Goal: Feedback & Contribution: Submit feedback/report problem

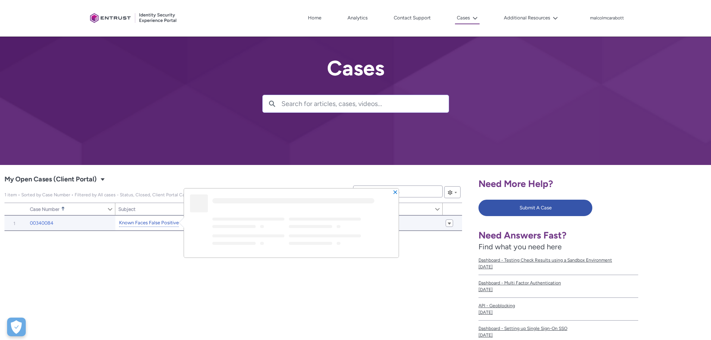
click at [141, 223] on link "Known Faces False Positive" at bounding box center [149, 223] width 60 height 8
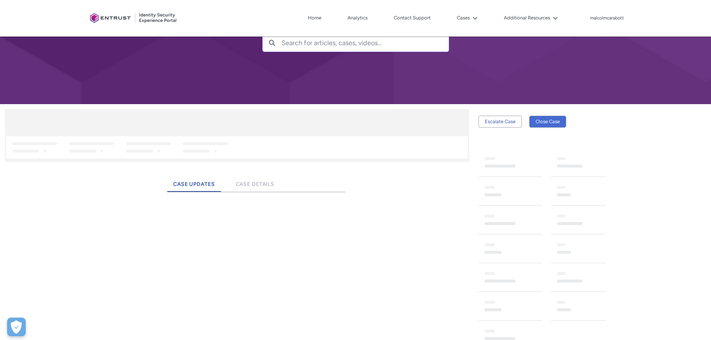
scroll to position [141, 0]
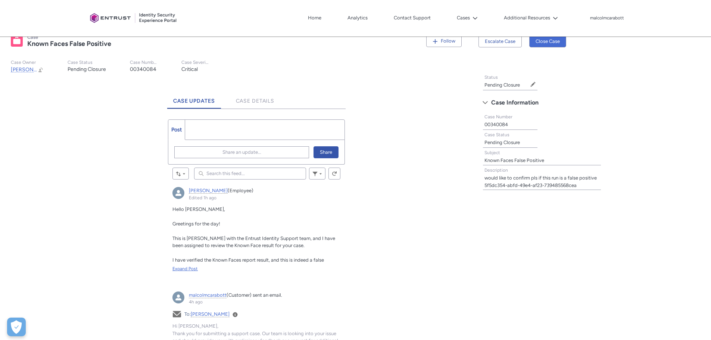
click at [175, 267] on div "Expand Post" at bounding box center [256, 268] width 168 height 7
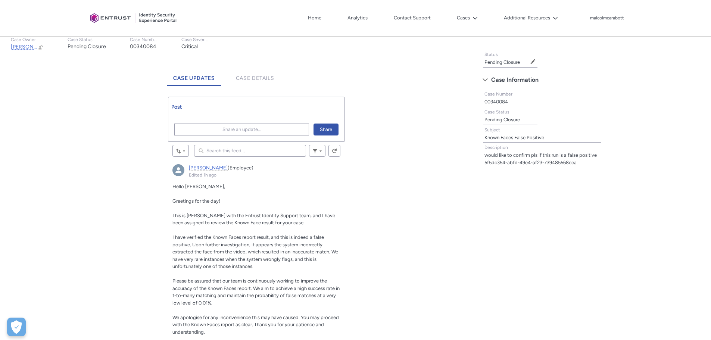
scroll to position [104, 0]
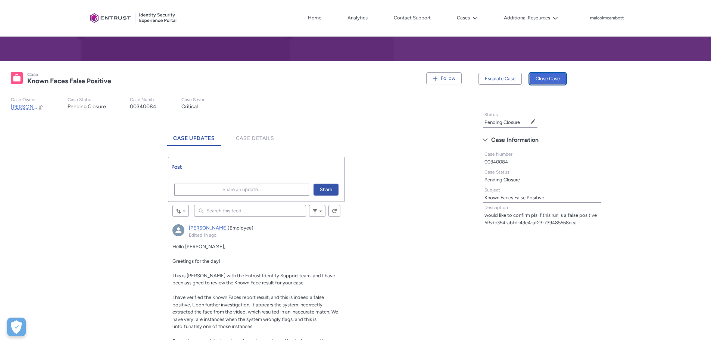
click at [551, 77] on button "Close Case" at bounding box center [547, 79] width 37 height 12
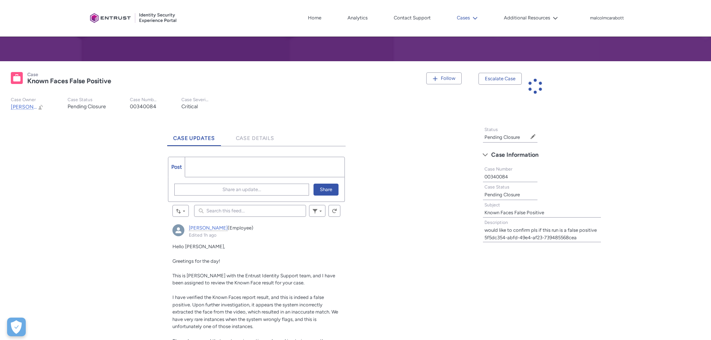
click at [468, 18] on button "Cases" at bounding box center [467, 17] width 25 height 11
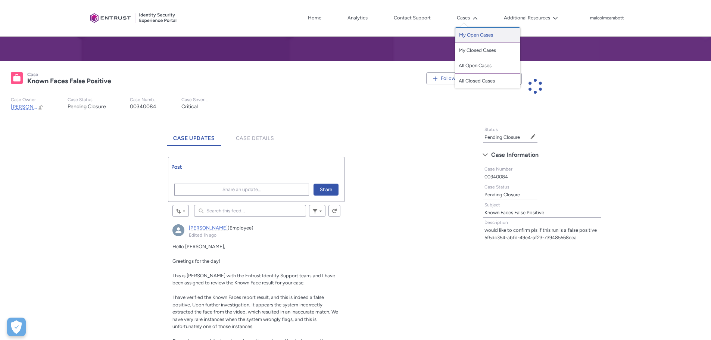
click at [473, 31] on link "My Open Cases" at bounding box center [487, 35] width 65 height 16
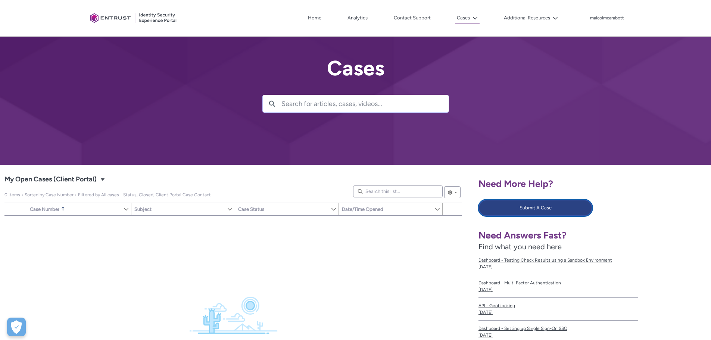
click at [517, 214] on button "Submit A Case" at bounding box center [536, 208] width 114 height 16
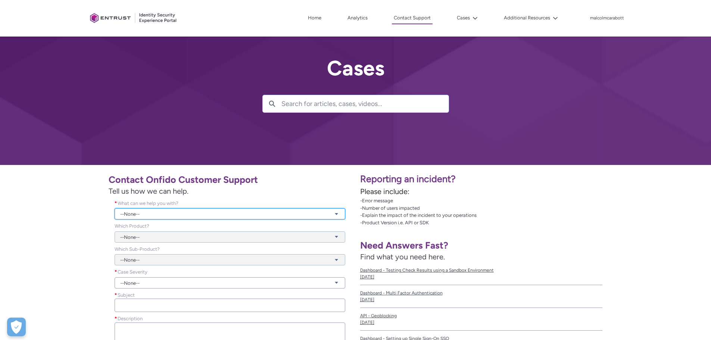
click at [155, 211] on link "--None--" at bounding box center [230, 213] width 231 height 11
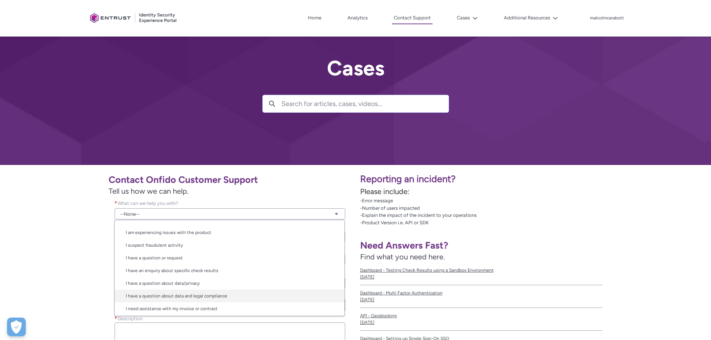
scroll to position [12, 0]
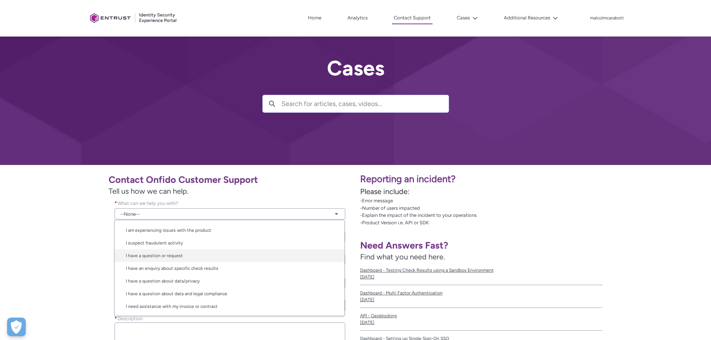
click at [147, 258] on link "I have a question or request" at bounding box center [230, 255] width 230 height 13
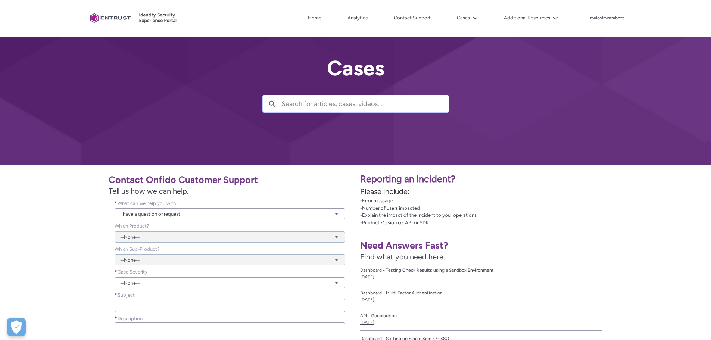
click at [151, 236] on div "--None--" at bounding box center [230, 232] width 231 height 20
click at [159, 235] on div "--None--" at bounding box center [230, 232] width 231 height 20
click at [338, 236] on div "--None--" at bounding box center [230, 232] width 231 height 20
click at [337, 281] on link "--None--" at bounding box center [230, 282] width 231 height 11
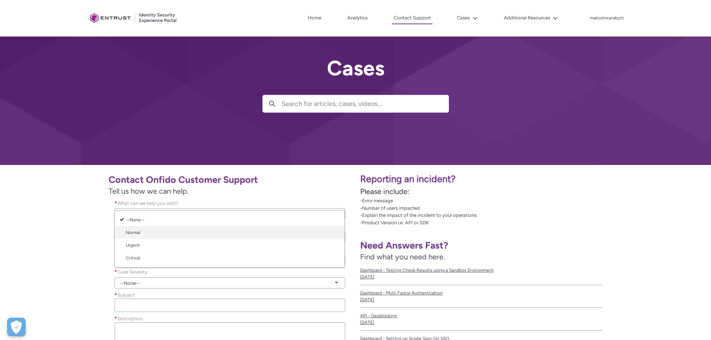
click at [145, 232] on link "Normal" at bounding box center [230, 232] width 230 height 13
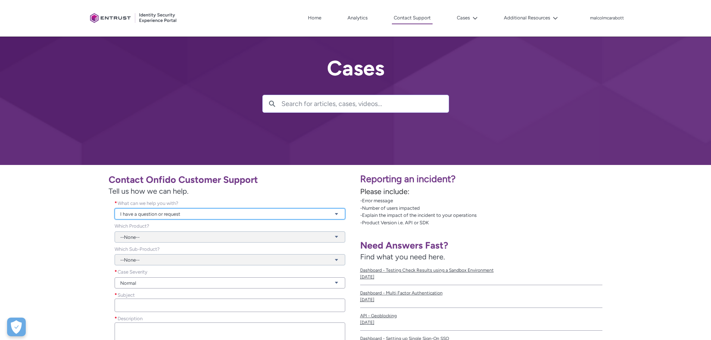
click at [145, 214] on link "I have a question or request" at bounding box center [230, 213] width 231 height 11
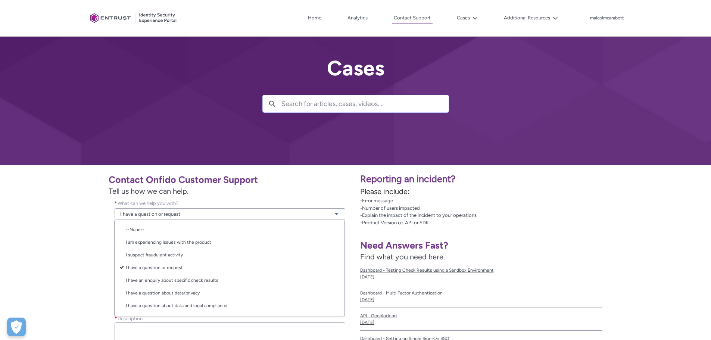
click at [78, 255] on div "Contact Onfido Customer Support Tell us how we can help. What can we help you w…" at bounding box center [177, 279] width 347 height 220
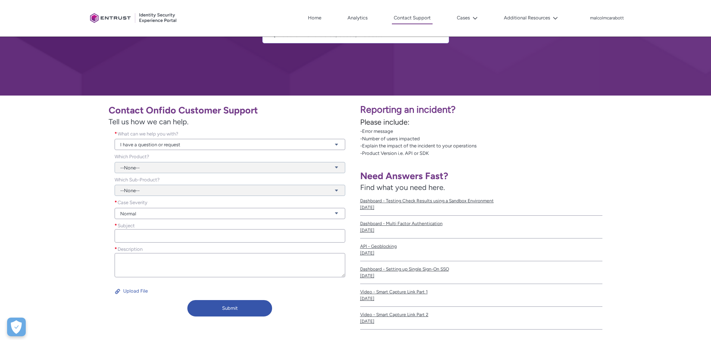
scroll to position [75, 0]
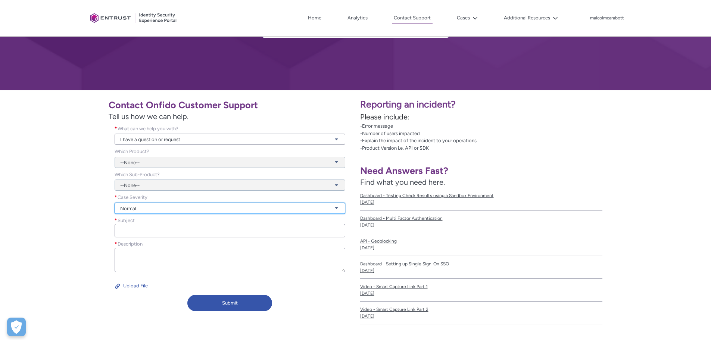
click at [132, 207] on link "Normal" at bounding box center [230, 208] width 231 height 11
click at [134, 233] on link "Normal" at bounding box center [230, 236] width 230 height 13
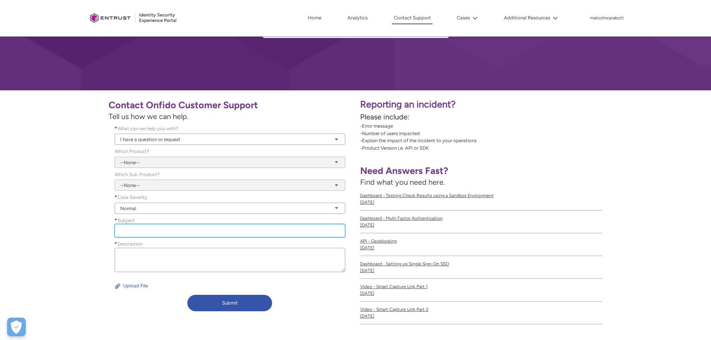
click at [132, 228] on input "Subject *" at bounding box center [230, 230] width 231 height 13
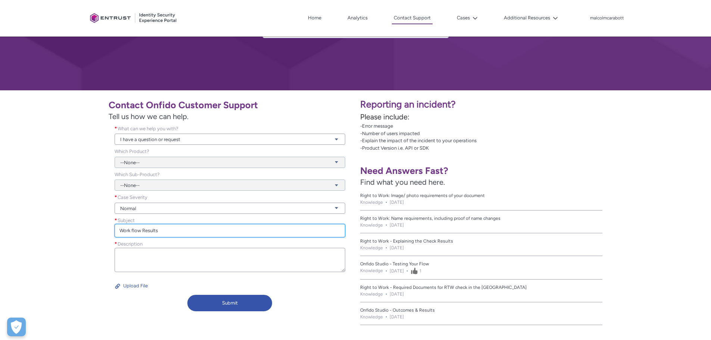
click at [133, 231] on input "Work flow Results" at bounding box center [230, 230] width 231 height 13
type input "Work flow Results"
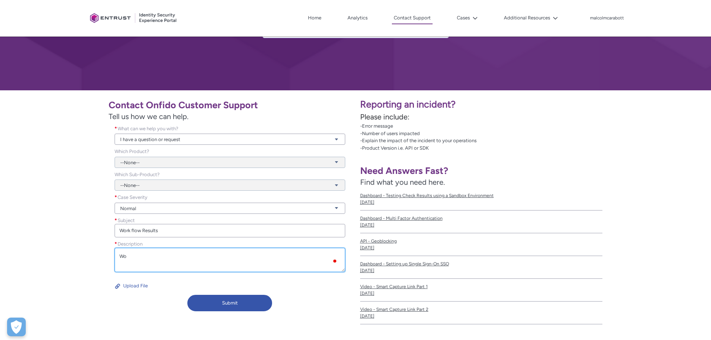
type textarea "W"
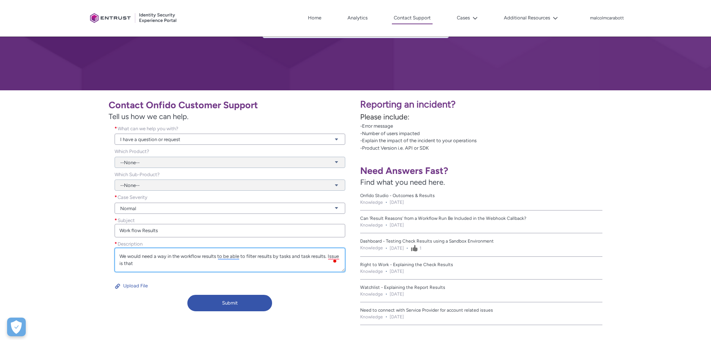
click at [142, 264] on textarea "We would need a way in the workflow results to be able to filter results by tas…" at bounding box center [230, 260] width 231 height 24
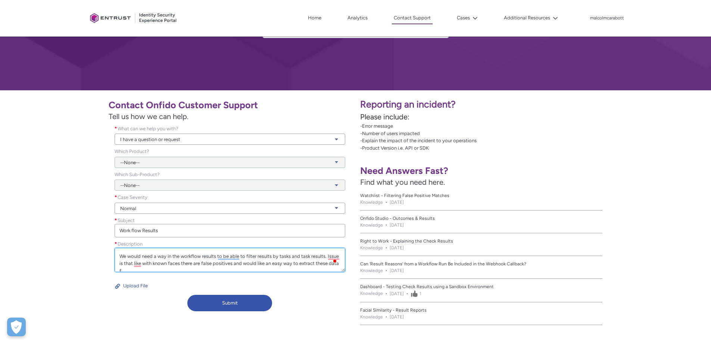
scroll to position [2, 0]
click at [319, 263] on textarea "We would need a way in the workflow results to be able to filter results by tas…" at bounding box center [230, 260] width 231 height 24
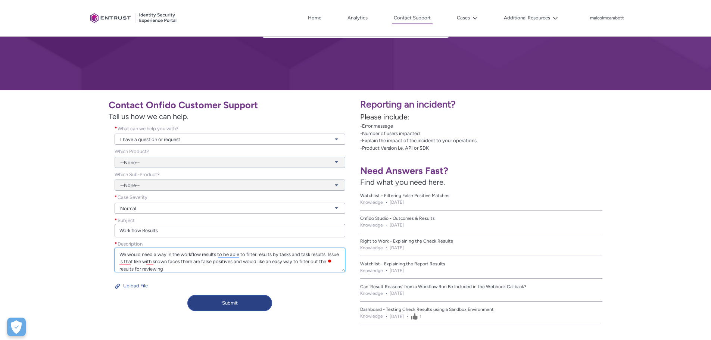
type textarea "We would need a way in the workflow results to be able to filter results by tas…"
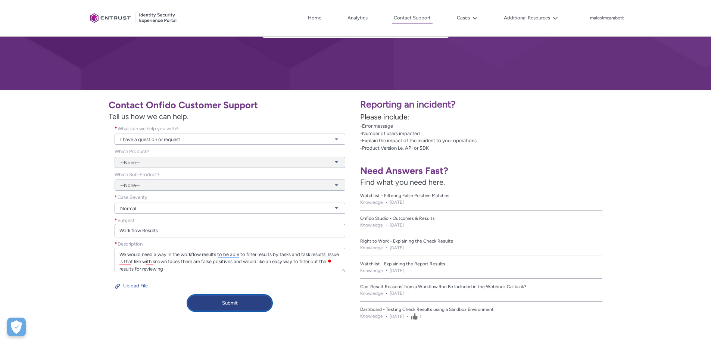
click at [233, 305] on button "Submit" at bounding box center [229, 303] width 85 height 16
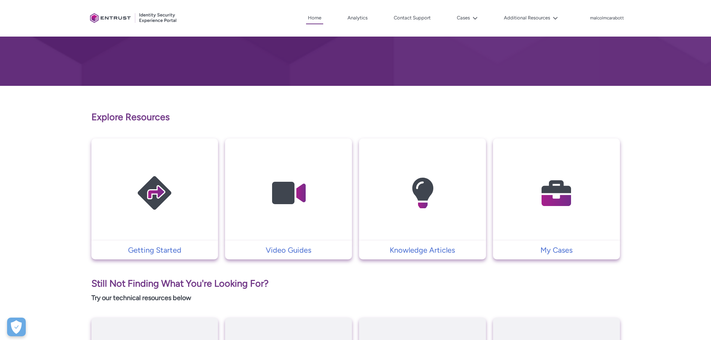
scroll to position [149, 0]
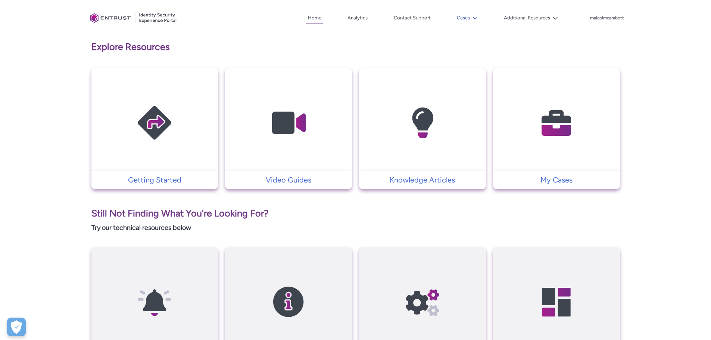
click at [460, 19] on button "Cases" at bounding box center [467, 17] width 25 height 11
click at [463, 37] on link "My Open Cases" at bounding box center [487, 35] width 65 height 16
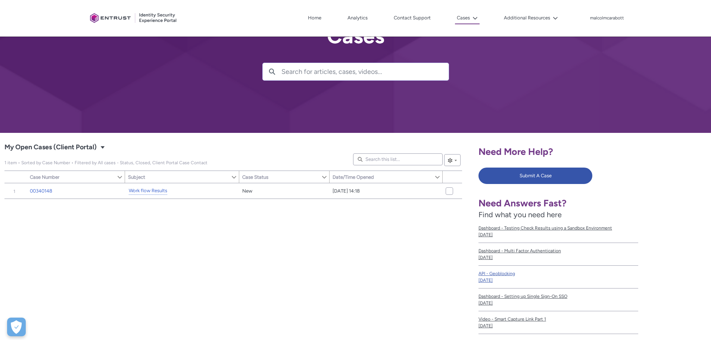
scroll to position [112, 0]
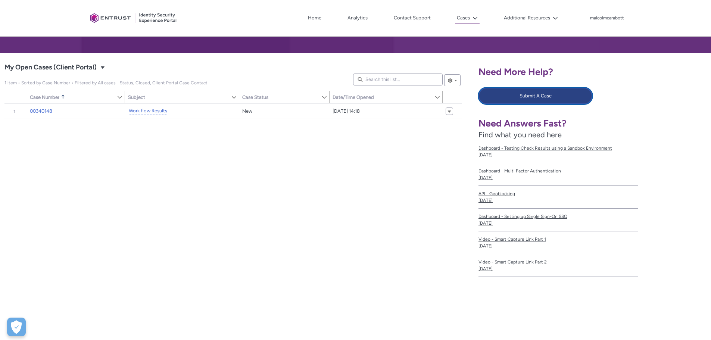
click at [509, 95] on button "Submit A Case" at bounding box center [536, 96] width 114 height 16
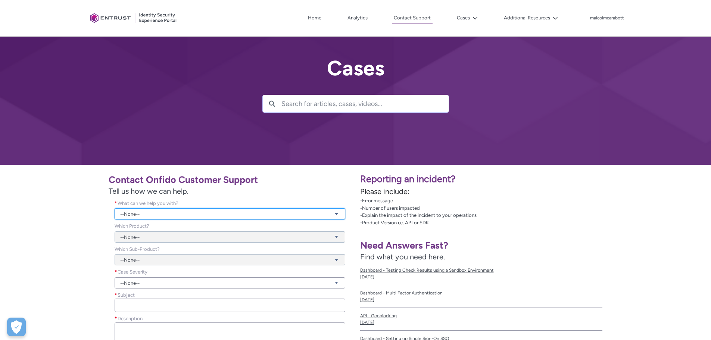
click at [157, 214] on link "--None--" at bounding box center [230, 213] width 231 height 11
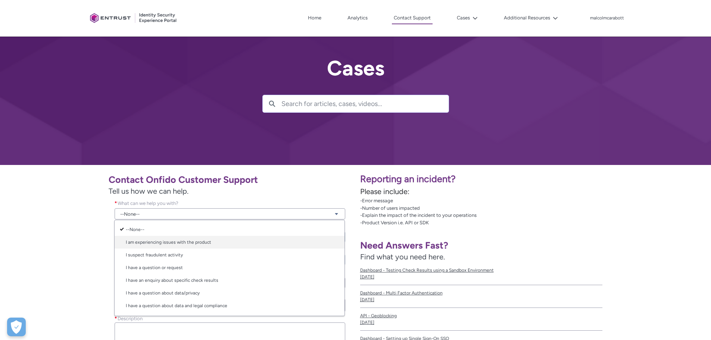
click at [161, 239] on link "I am experiencing issues with the product" at bounding box center [230, 242] width 230 height 13
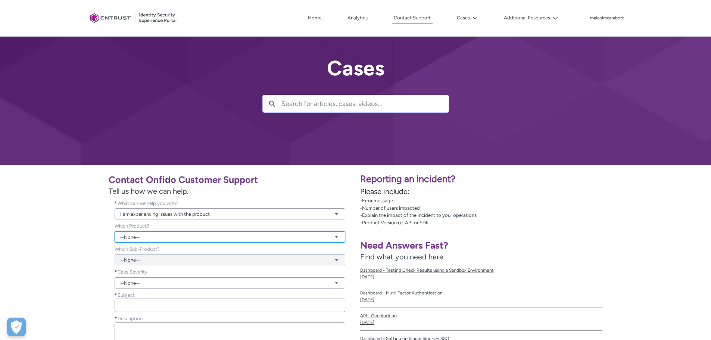
click at [160, 237] on link "--None--" at bounding box center [230, 236] width 231 height 11
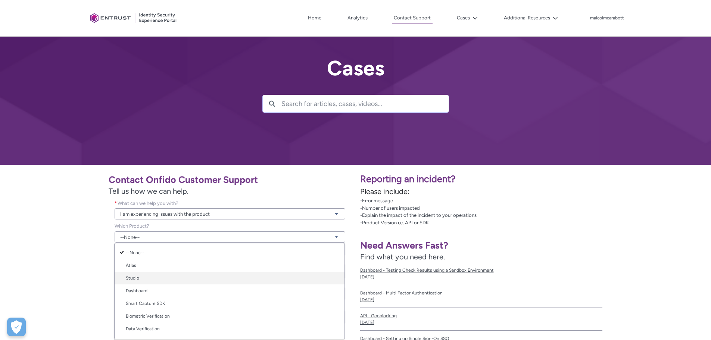
click at [156, 275] on link "Studio" at bounding box center [230, 278] width 230 height 13
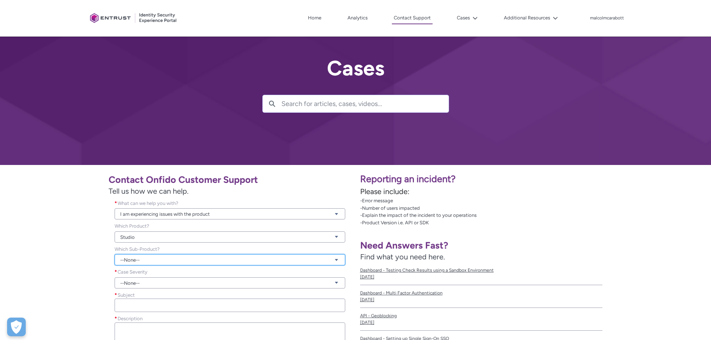
click at [146, 258] on link "--None--" at bounding box center [230, 259] width 231 height 11
click at [84, 242] on div "Contact Onfido Customer Support Tell us how we can help. What can we help you w…" at bounding box center [177, 279] width 347 height 220
click at [136, 239] on link "Studio" at bounding box center [230, 236] width 231 height 11
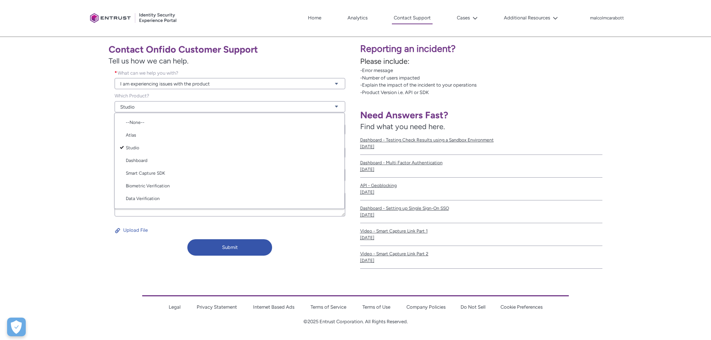
click at [90, 124] on div "Contact Onfido Customer Support Tell us how we can help. What can we help you w…" at bounding box center [177, 149] width 347 height 220
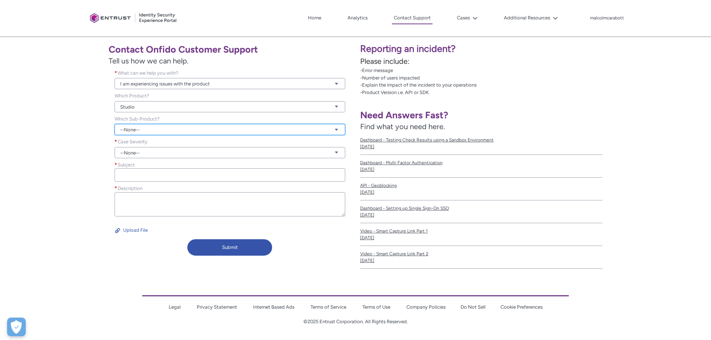
click at [125, 131] on link "--None--" at bounding box center [230, 129] width 231 height 11
click at [66, 138] on div "Contact Onfido Customer Support Tell us how we can help. What can we help you w…" at bounding box center [177, 149] width 347 height 220
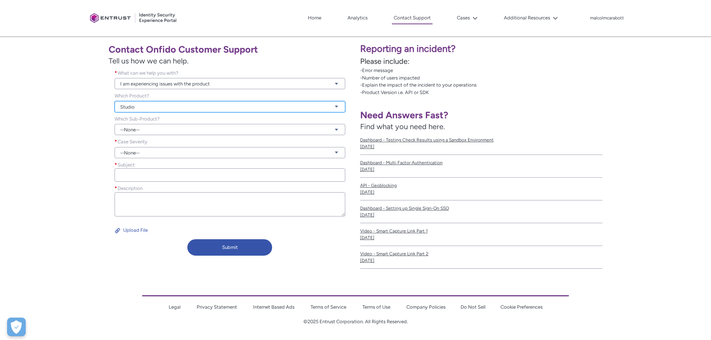
click at [140, 104] on link "Studio" at bounding box center [230, 106] width 231 height 11
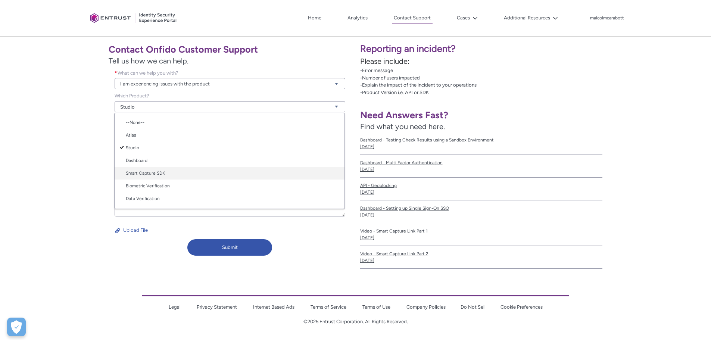
scroll to position [37, 0]
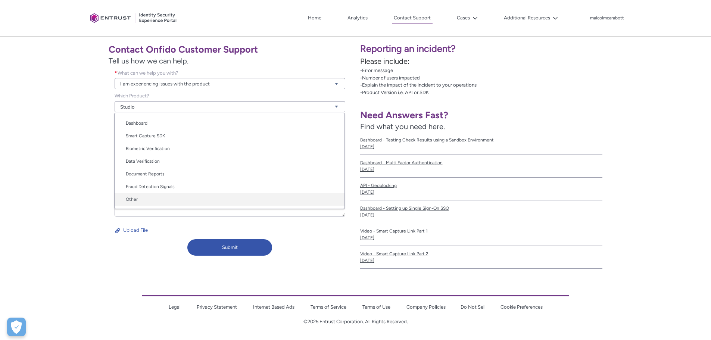
click at [131, 199] on link "Other" at bounding box center [230, 199] width 230 height 13
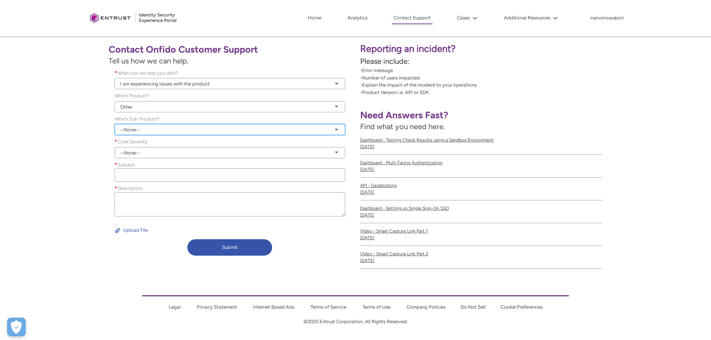
click at [141, 125] on link "--None--" at bounding box center [230, 129] width 231 height 11
click at [64, 144] on div "Contact Onfido Customer Support Tell us how we can help. What can we help you w…" at bounding box center [177, 149] width 347 height 220
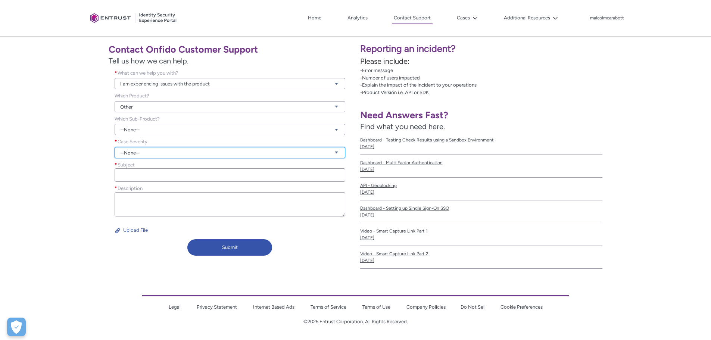
click at [122, 153] on link "--None--" at bounding box center [230, 152] width 231 height 11
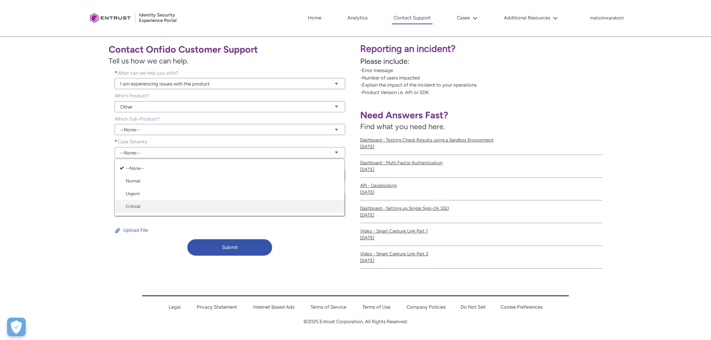
click at [132, 205] on link "Critical" at bounding box center [230, 206] width 230 height 13
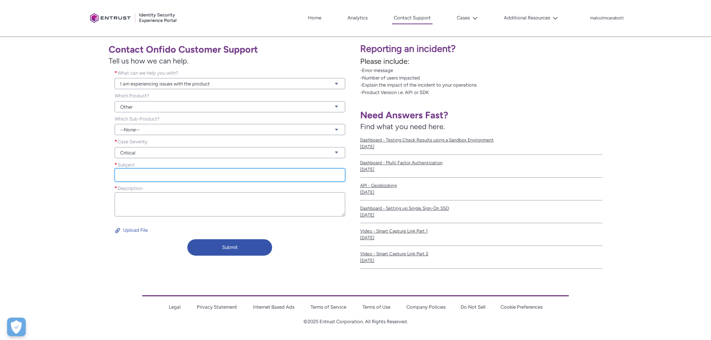
click at [132, 174] on input "Subject *" at bounding box center [230, 174] width 231 height 13
type input "Known Faces Issue 2"
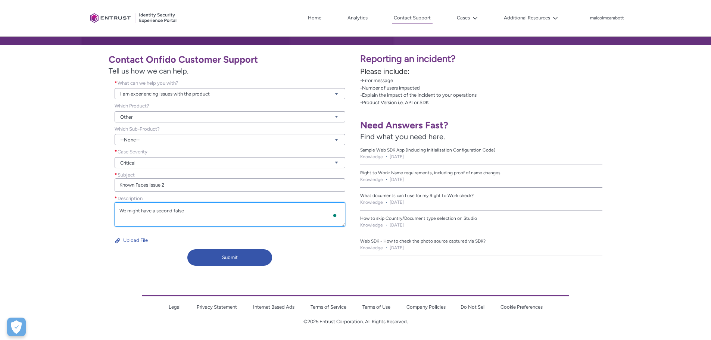
scroll to position [130, 0]
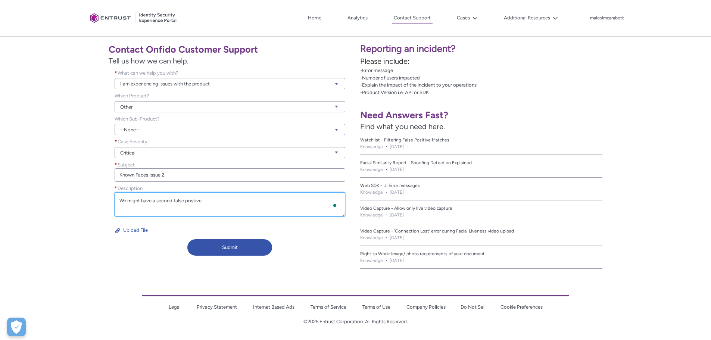
paste textarea "f49db65d-c4b3-496e-a791-8c11a5f6a7b9"
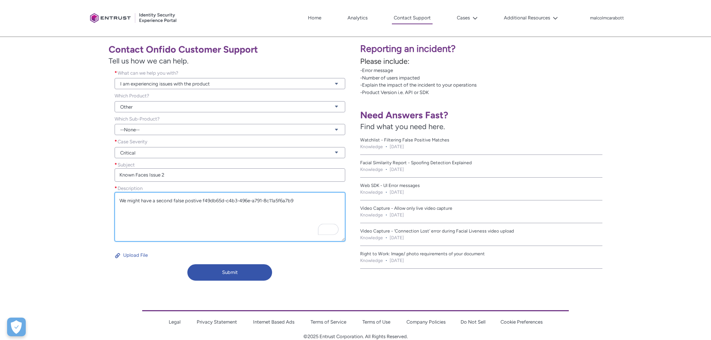
drag, startPoint x: 344, startPoint y: 214, endPoint x: 343, endPoint y: 239, distance: 25.0
click at [343, 239] on textarea "We might have a second false postive f49db65d-c4b3-496e-a791-8c11a5f6a7b9" at bounding box center [230, 216] width 231 height 49
click at [280, 215] on textarea "We might have a second false postive f49db65d-c4b3-496e-a791-8c11a5f6a7b9" at bounding box center [230, 216] width 231 height 49
type textarea "We might have a second false postive f49db65d-c4b3-496e-a791-8c11a5f6a7b9"
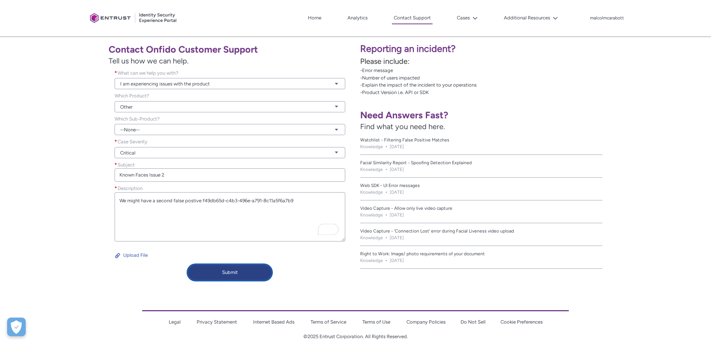
click at [229, 273] on button "Submit" at bounding box center [229, 272] width 85 height 16
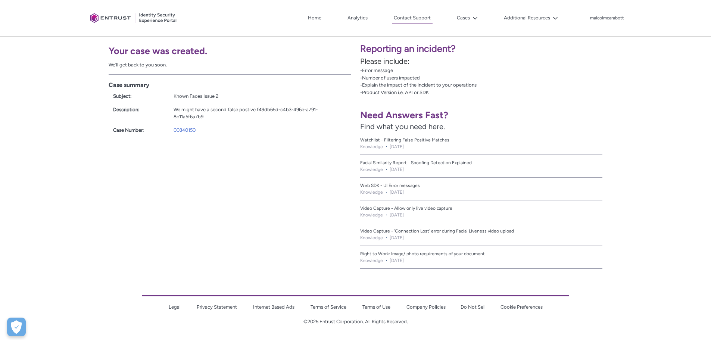
click at [197, 112] on div "We might have a second false postive f49db65d-c4b3-496e-a791-8c11a5f6a7b9" at bounding box center [260, 113] width 173 height 15
click at [198, 113] on div "We might have a second false postive f49db65d-c4b3-496e-a791-8c11a5f6a7b9" at bounding box center [260, 113] width 173 height 15
click at [467, 16] on button "Cases" at bounding box center [467, 17] width 25 height 11
click at [471, 35] on link "My Open Cases" at bounding box center [487, 35] width 65 height 16
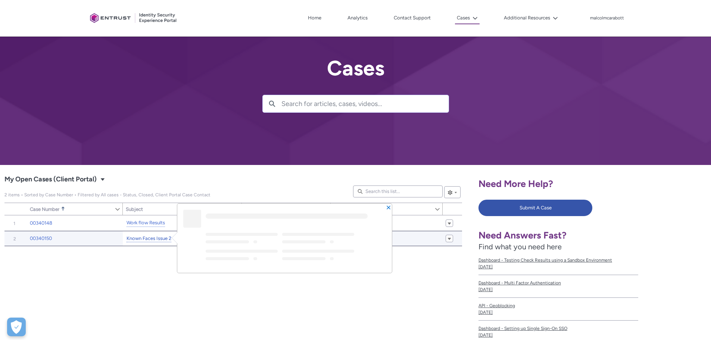
click at [136, 240] on link "Known Faces Issue 2" at bounding box center [149, 239] width 45 height 8
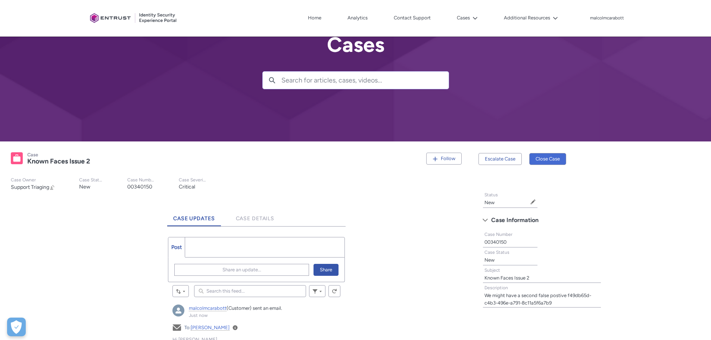
scroll to position [75, 0]
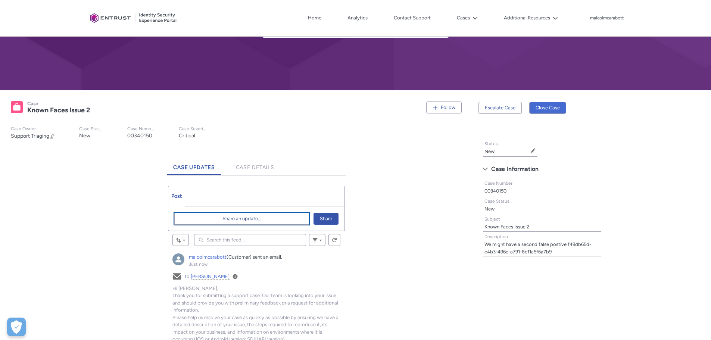
click at [236, 223] on span "Share an update..." at bounding box center [241, 218] width 39 height 11
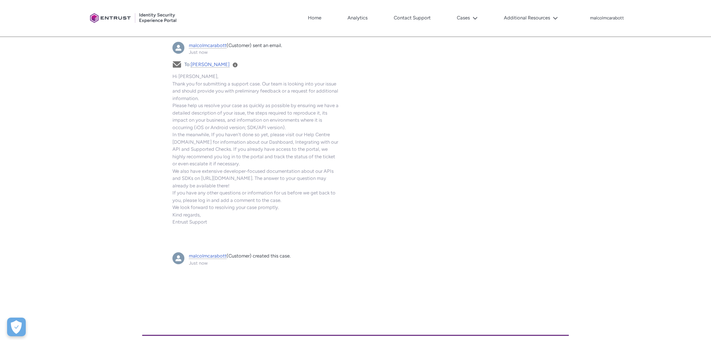
scroll to position [205, 0]
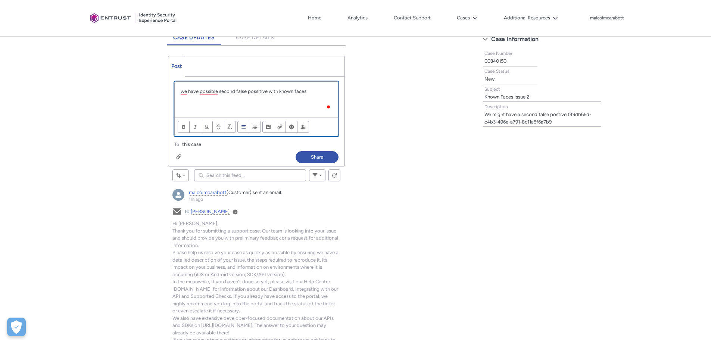
paste div "Chatter Publisher"
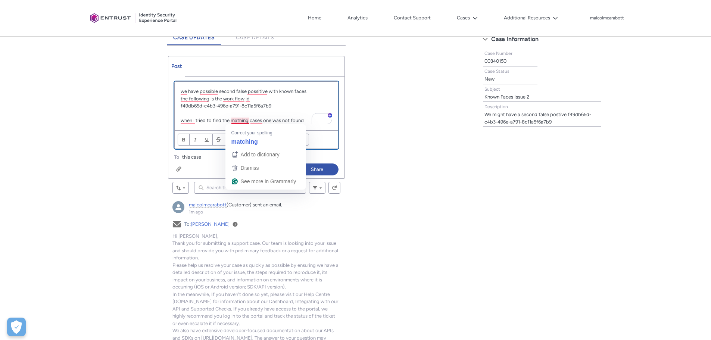
click at [243, 120] on p "when i tried to find the mathing cases one was not found" at bounding box center [257, 120] width 152 height 7
click at [261, 121] on p "when i tried to find the matching cases one was not found" at bounding box center [257, 120] width 152 height 7
click at [307, 121] on p "when i tried to find the matching cases one was not found" at bounding box center [257, 120] width 152 height 7
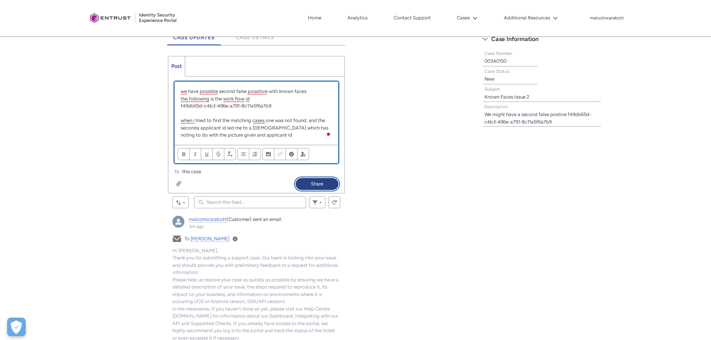
click at [309, 181] on button "Share" at bounding box center [317, 184] width 43 height 12
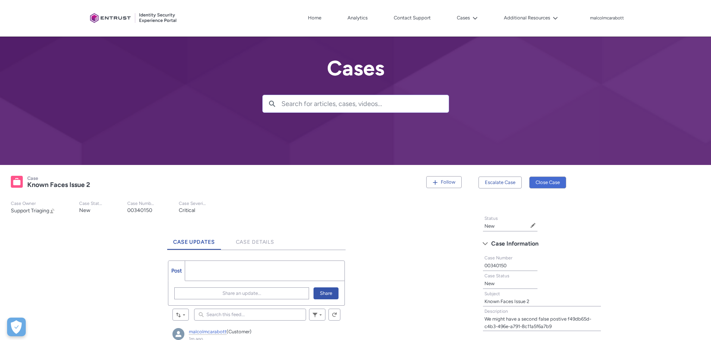
click at [279, 174] on div "Case Known Faces Issue 2 Follow Case Owner Support Triaging Change Owner Case S…" at bounding box center [236, 194] width 465 height 51
click at [473, 18] on icon at bounding box center [475, 18] width 5 height 5
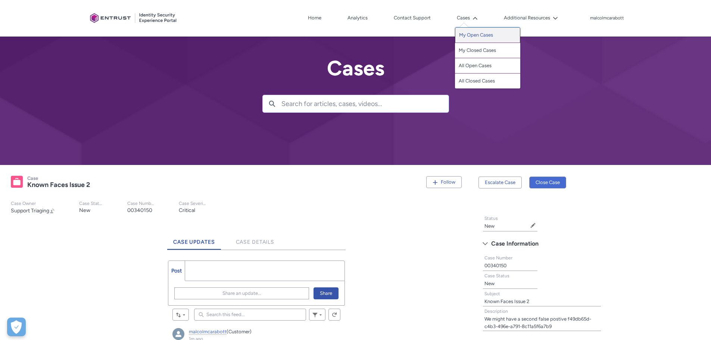
click at [470, 36] on link "My Open Cases" at bounding box center [487, 35] width 65 height 16
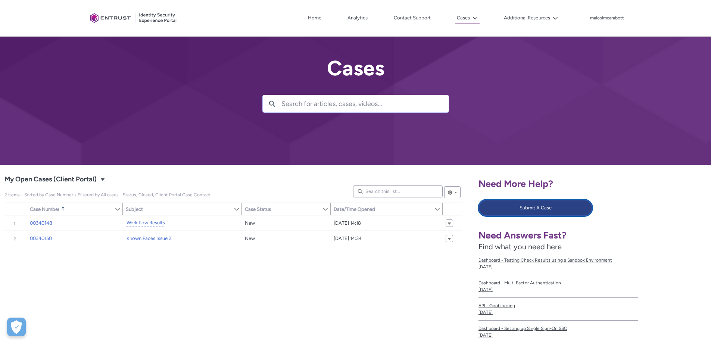
click at [504, 211] on button "Submit A Case" at bounding box center [536, 208] width 114 height 16
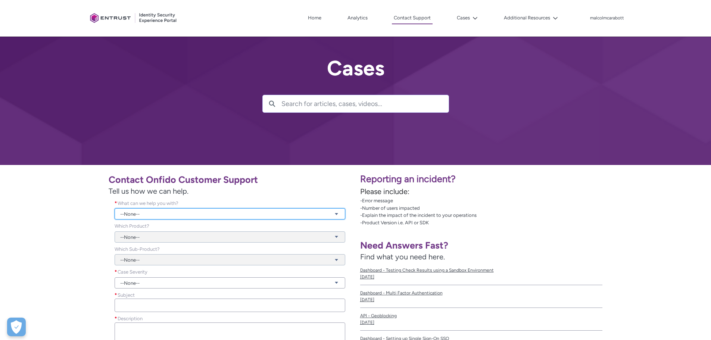
click at [141, 217] on link "--None--" at bounding box center [230, 213] width 231 height 11
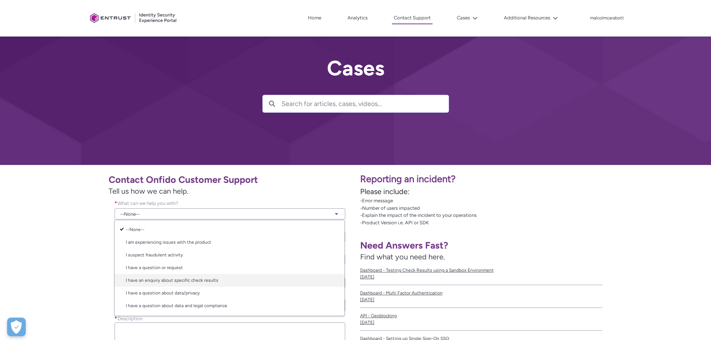
click at [145, 280] on link "I have an enquiry about specific check results" at bounding box center [230, 280] width 230 height 13
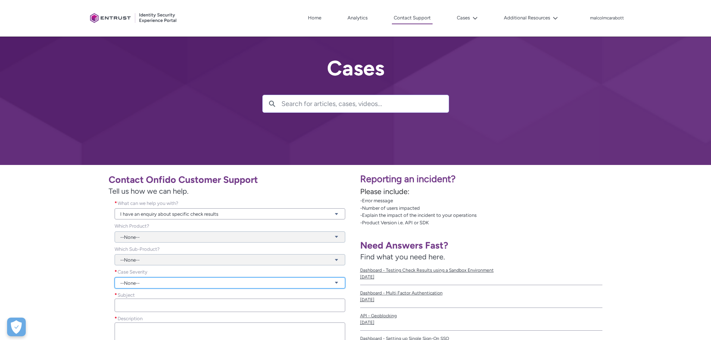
click at [136, 279] on link "--None--" at bounding box center [230, 282] width 231 height 11
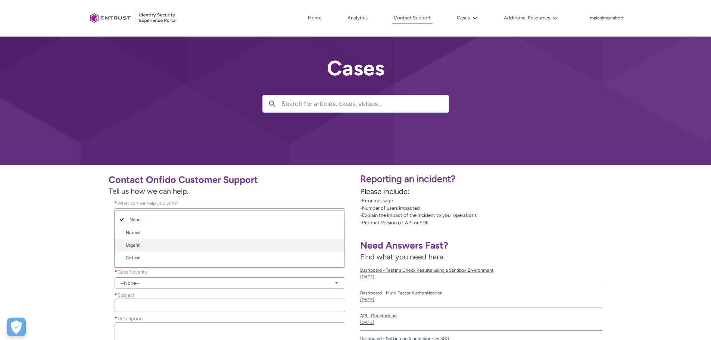
click at [141, 244] on link "Urgent" at bounding box center [230, 245] width 230 height 13
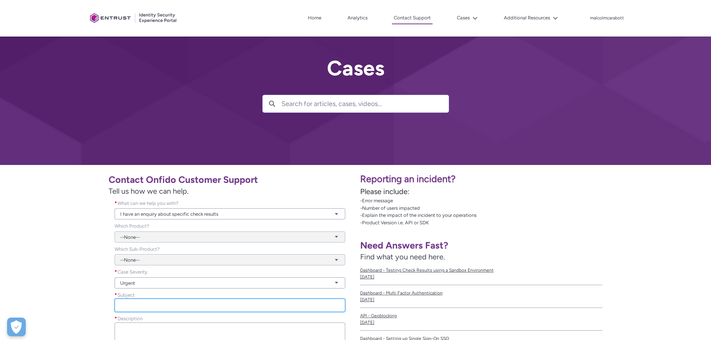
click at [138, 302] on input "Subject *" at bounding box center [230, 305] width 231 height 13
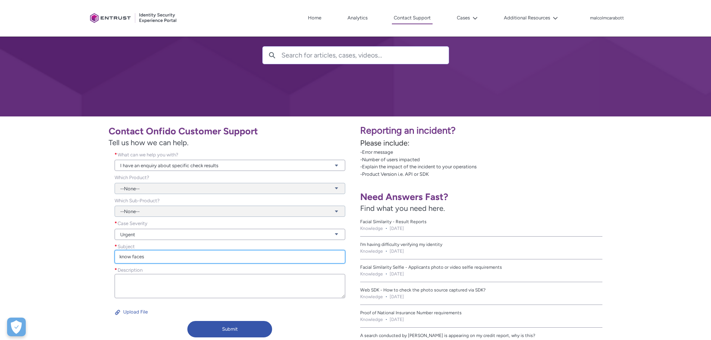
scroll to position [112, 0]
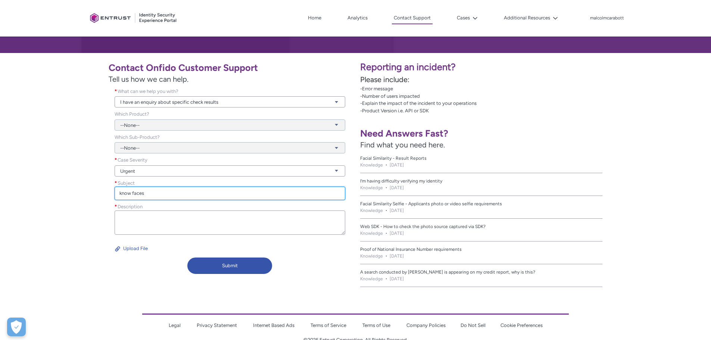
type input "know faces"
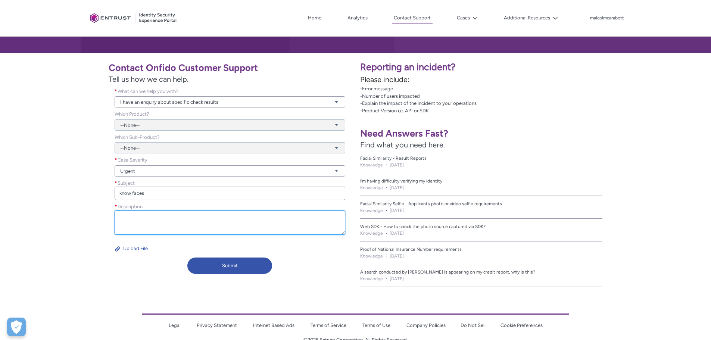
click at [132, 224] on textarea "Description *" at bounding box center [230, 223] width 231 height 24
paste textarea "f2a1ecab-0e1a-47a0-8887-6bab6c67683f"
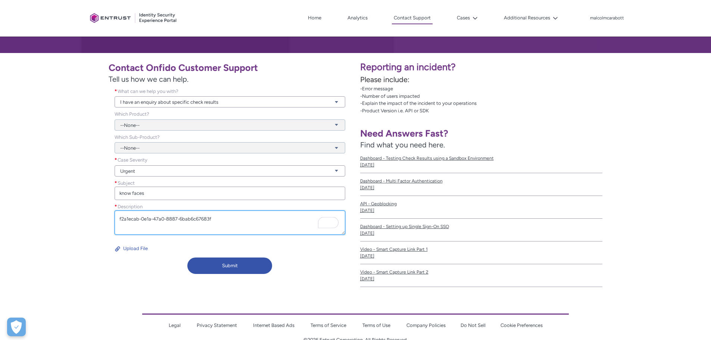
drag, startPoint x: 119, startPoint y: 218, endPoint x: 233, endPoint y: 245, distance: 116.9
click at [120, 219] on textarea "f2a1ecab-0e1a-47a0-8887-6bab6c67683f" at bounding box center [230, 223] width 231 height 24
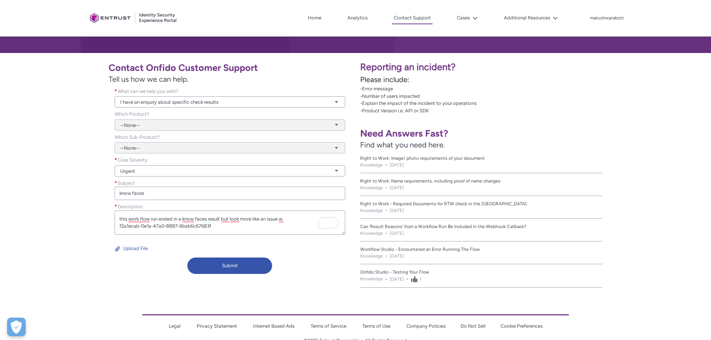
type textarea "this work flow run ended in a know faces result but look more like an issue w f…"
